Goal: Find specific page/section: Find specific page/section

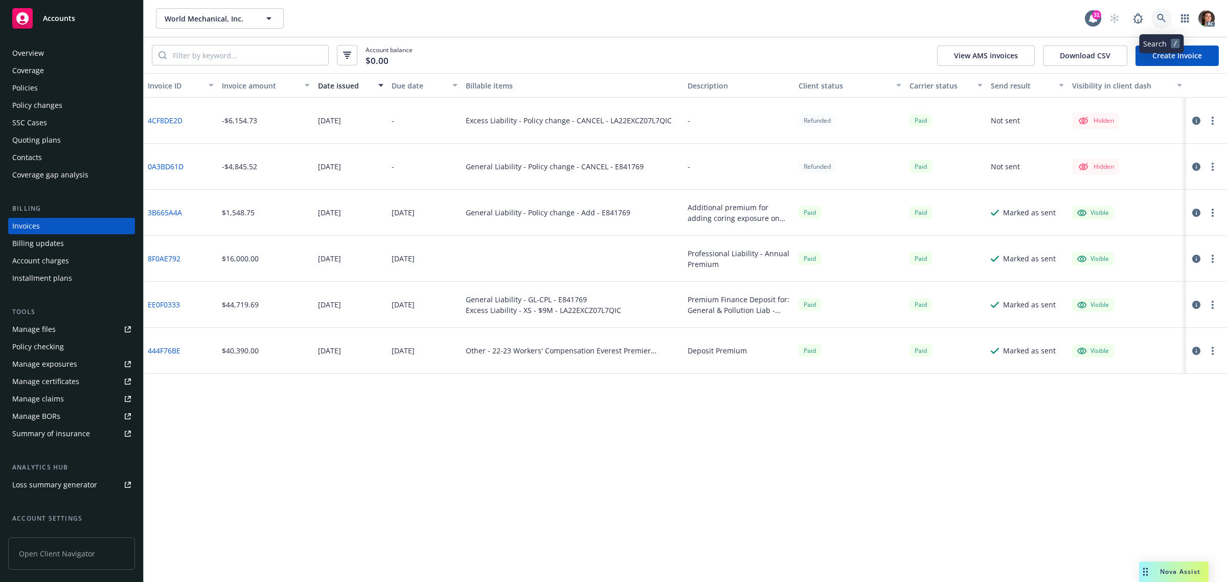
click at [1163, 14] on icon at bounding box center [1161, 18] width 9 height 9
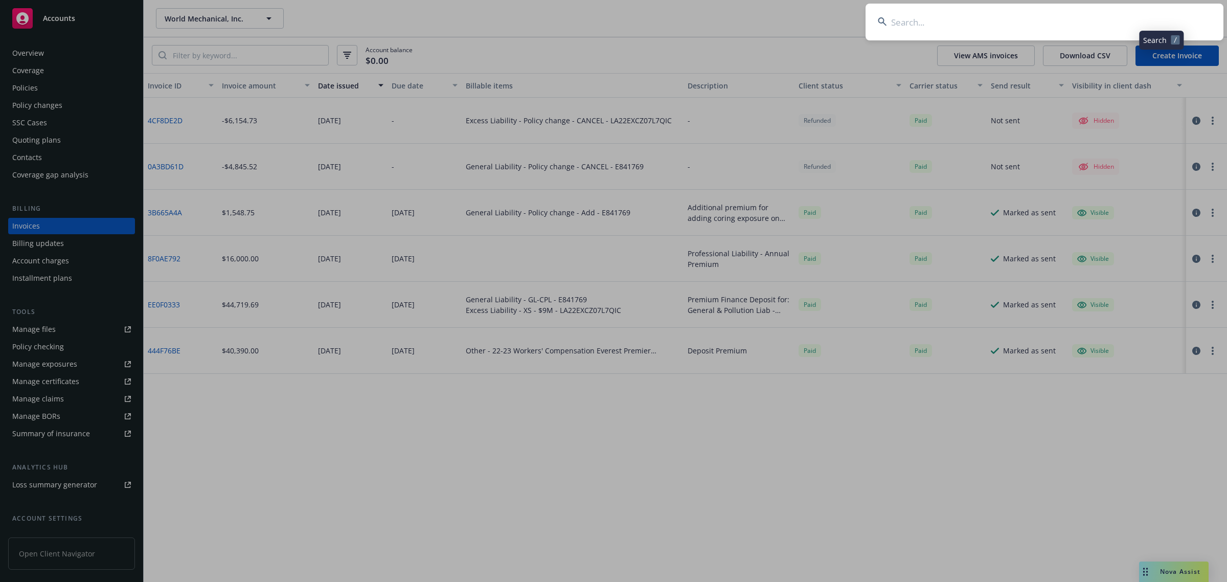
type input "e29e105e-0226-455d-b92e-b3b87f5327c9"
